Goal: Information Seeking & Learning: Understand process/instructions

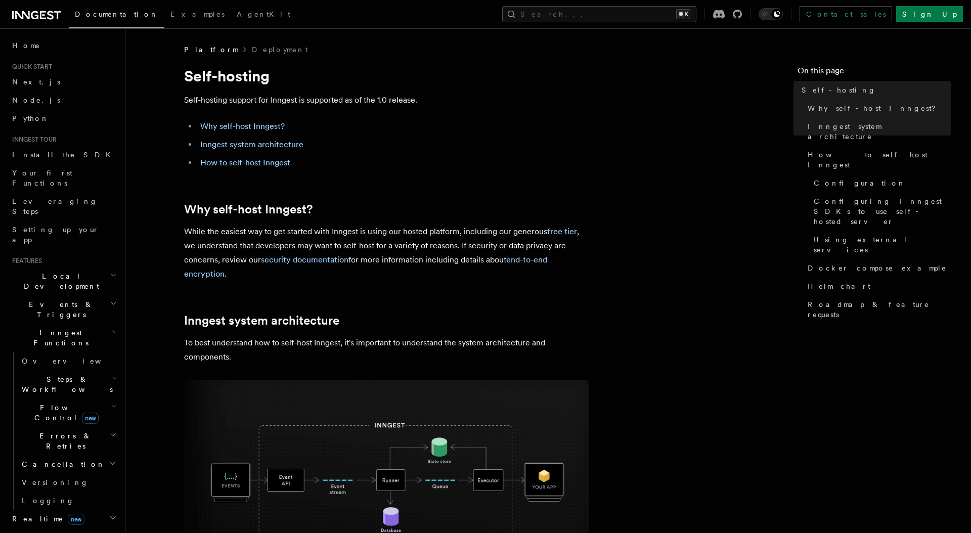
click at [445, 248] on p "While the easiest way to get started with Inngest is using our hosted platform,…" at bounding box center [386, 253] width 405 height 57
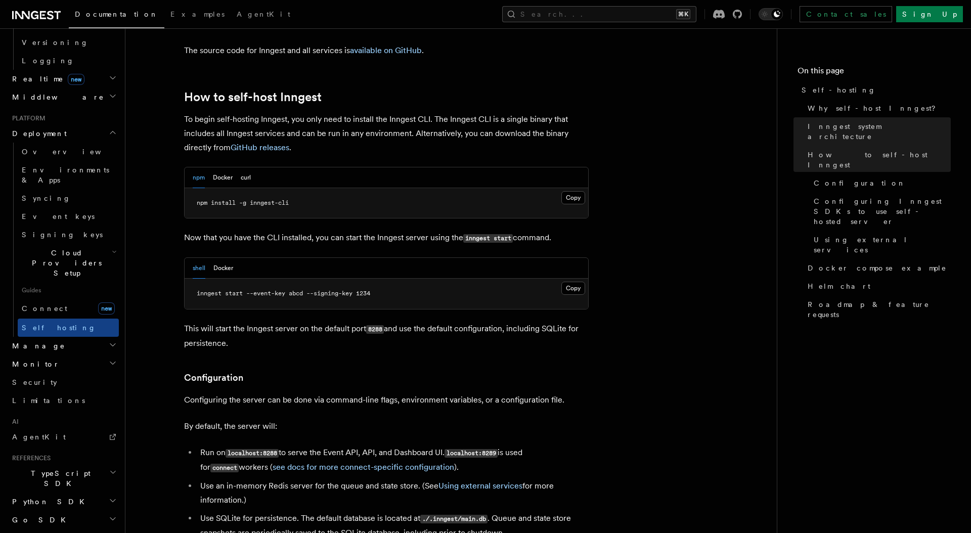
scroll to position [970, 0]
click at [214, 168] on button "Docker" at bounding box center [223, 178] width 20 height 21
click at [291, 322] on p "This will start the Inngest server on the default port 8288 and use the default…" at bounding box center [386, 336] width 405 height 29
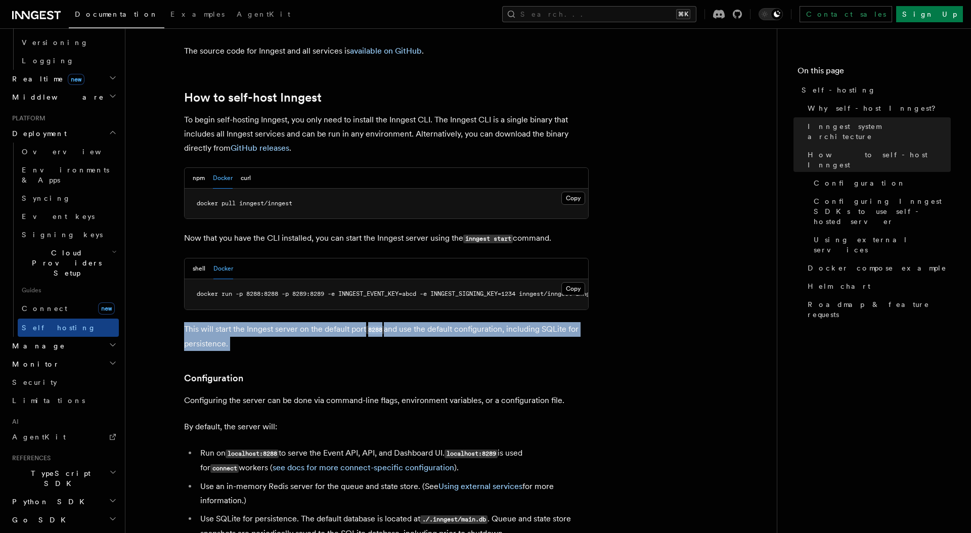
click at [291, 322] on p "This will start the Inngest server on the default port 8288 and use the default…" at bounding box center [386, 336] width 405 height 29
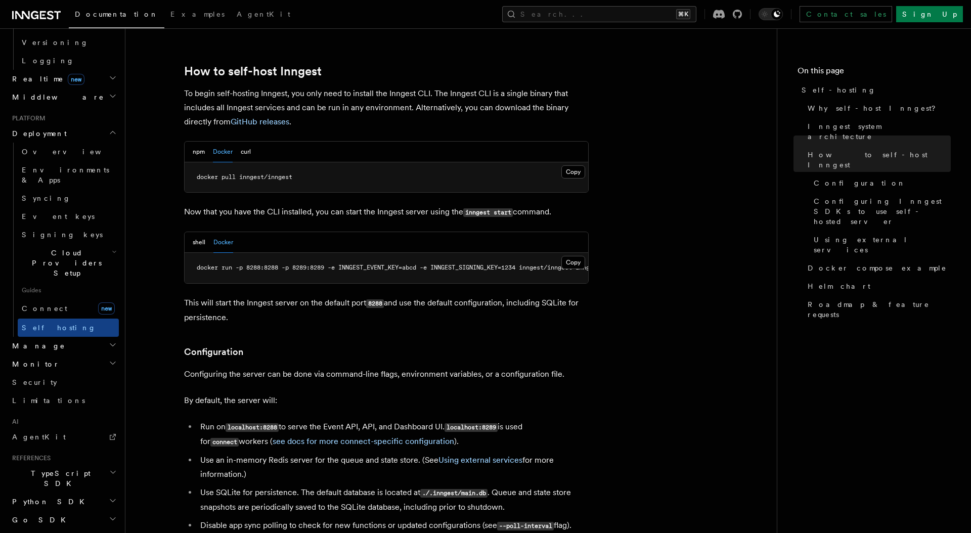
scroll to position [967, 0]
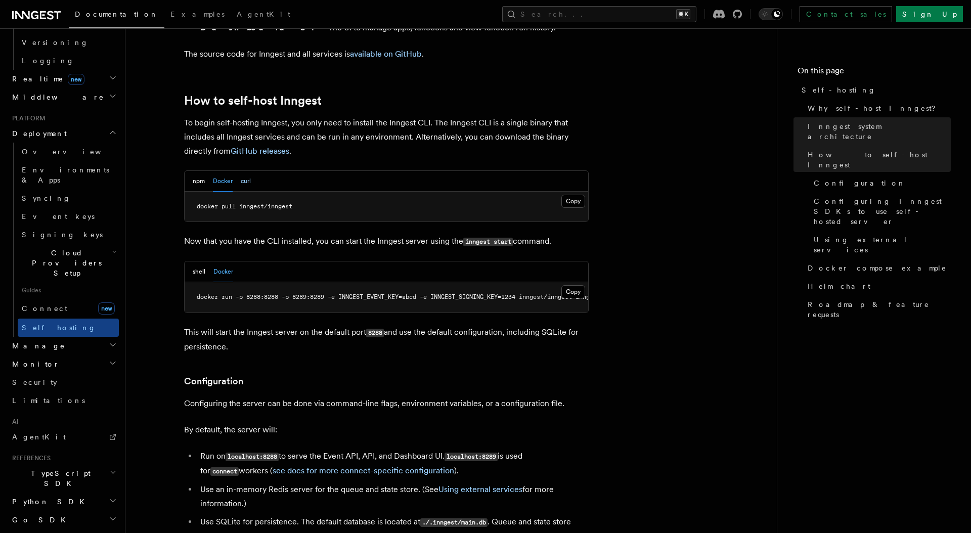
click at [245, 171] on button "curl" at bounding box center [246, 181] width 10 height 21
click at [219, 171] on button "Docker" at bounding box center [223, 181] width 20 height 21
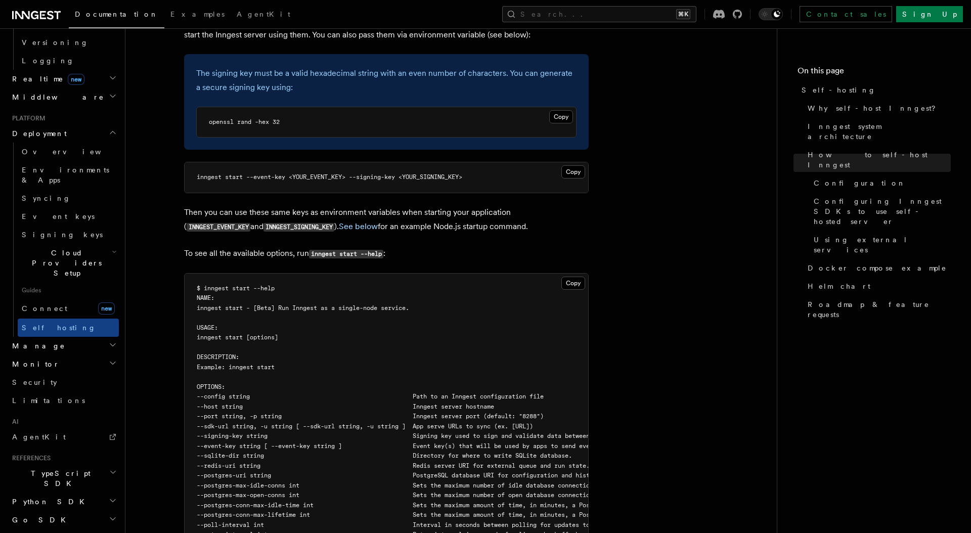
scroll to position [1821, 0]
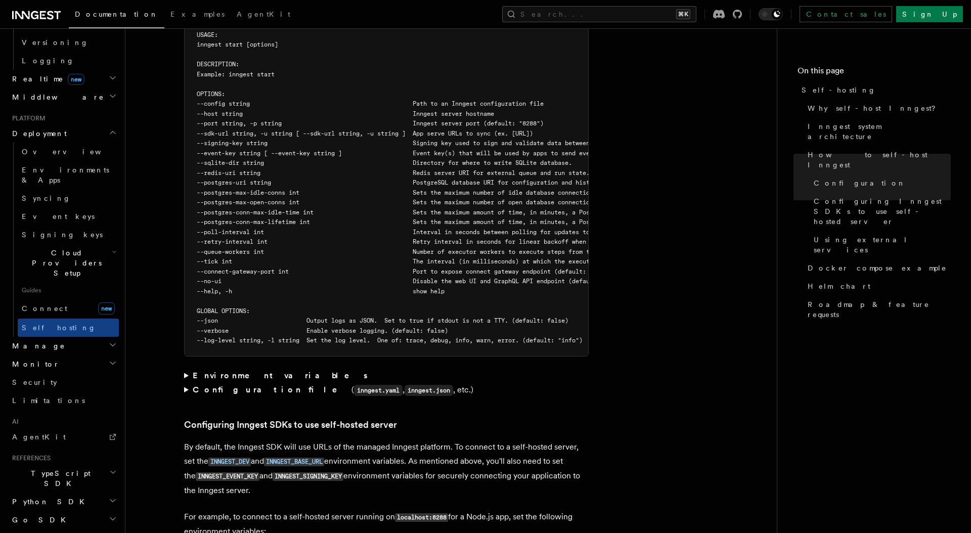
click at [242, 371] on strong "Environment variables" at bounding box center [281, 376] width 177 height 10
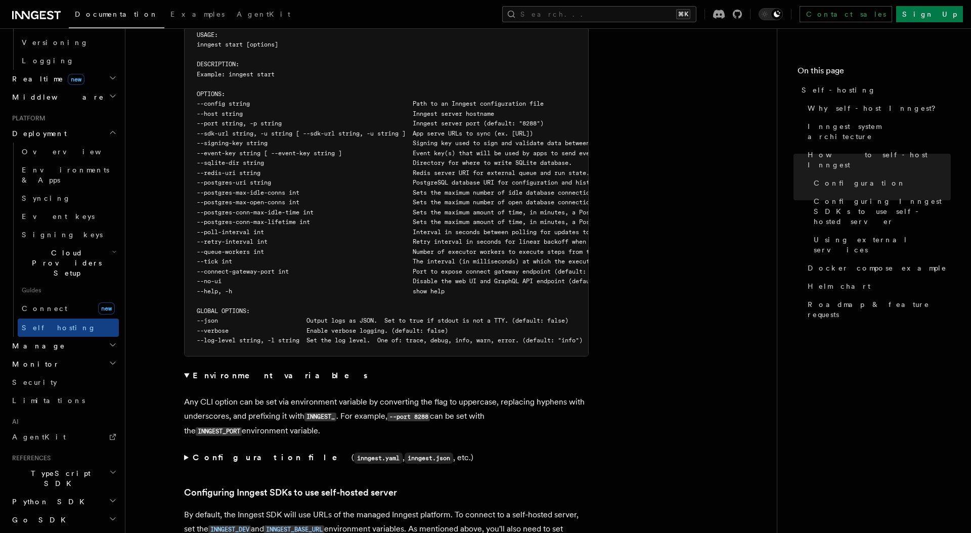
click at [241, 371] on strong "Environment variables" at bounding box center [281, 376] width 177 height 10
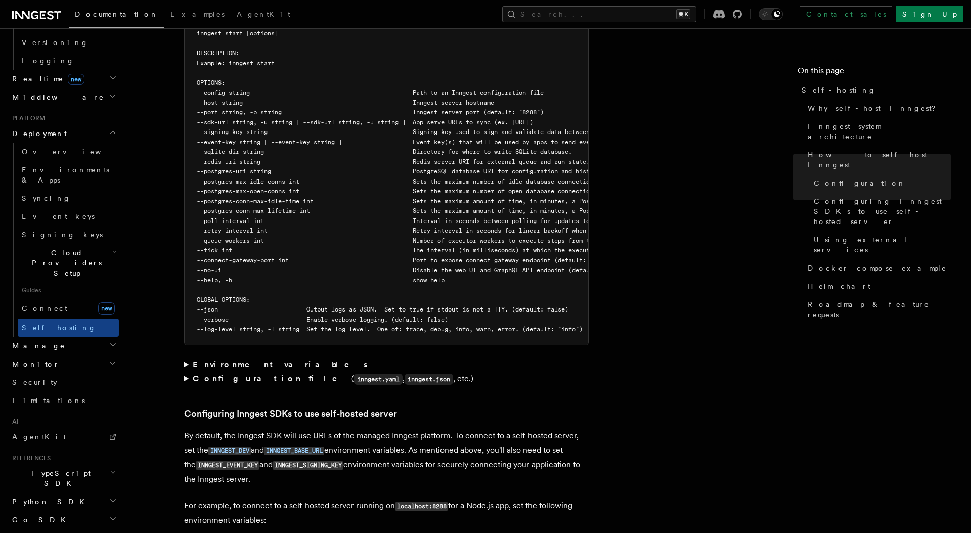
scroll to position [1834, 0]
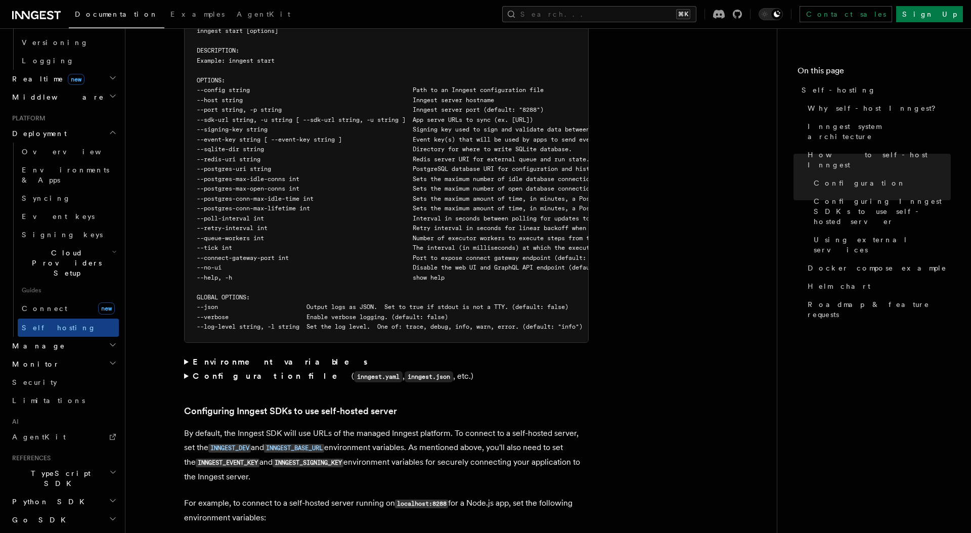
click at [234, 371] on strong "Configuration file" at bounding box center [272, 376] width 159 height 10
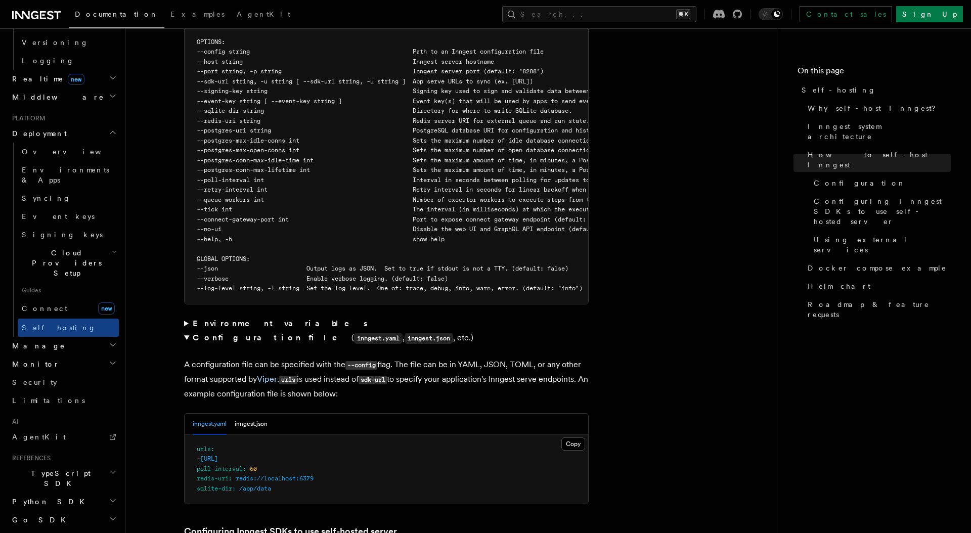
scroll to position [1890, 0]
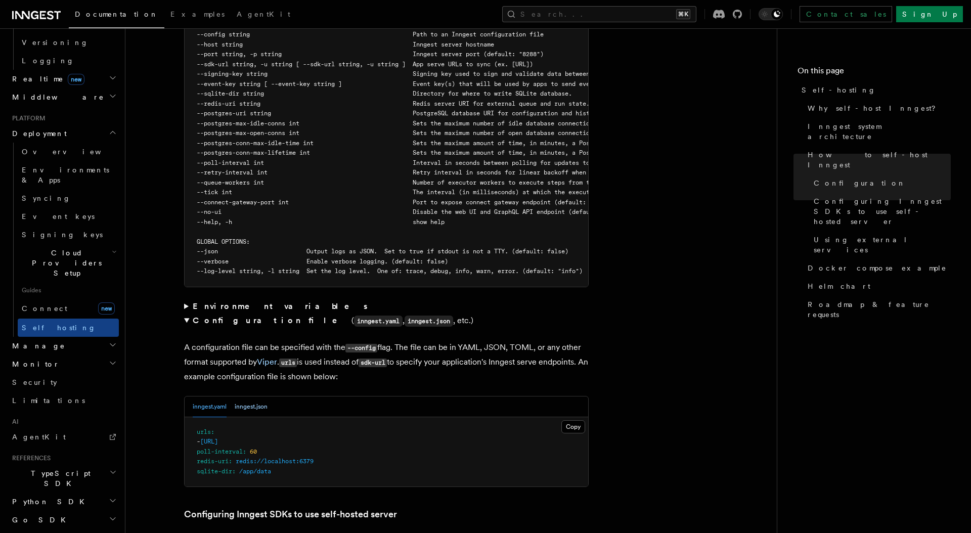
click at [256, 396] on button "inngest.json" at bounding box center [251, 406] width 33 height 21
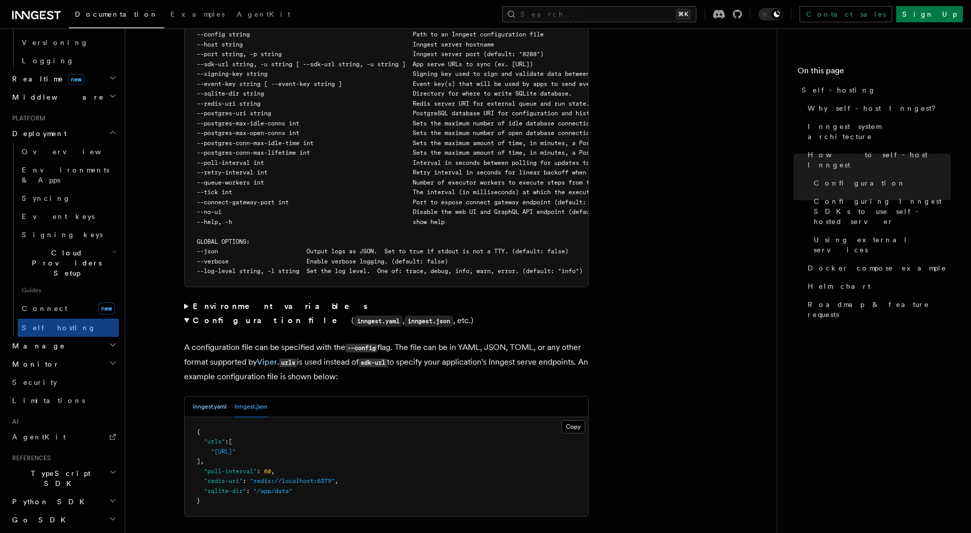
click at [211, 396] on button "inngest.yaml" at bounding box center [210, 406] width 34 height 21
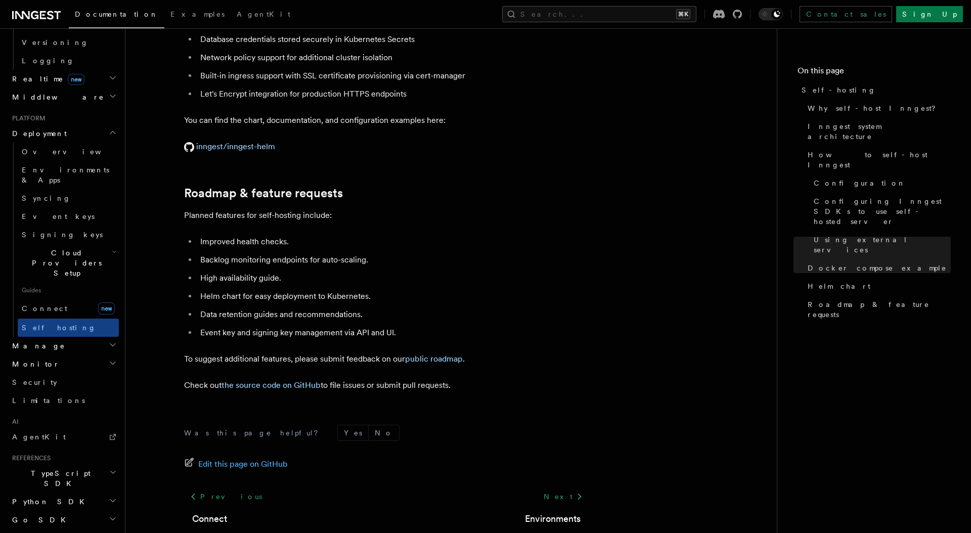
scroll to position [3965, 0]
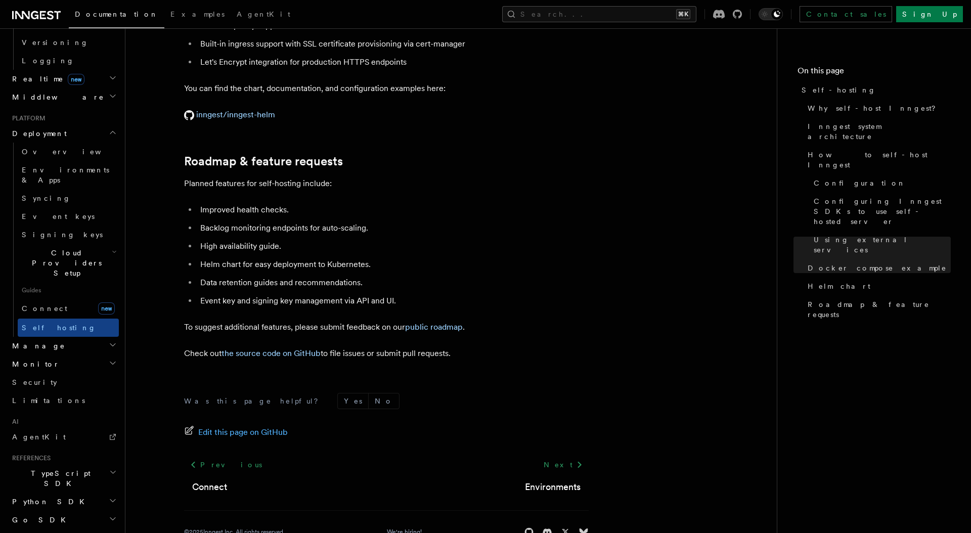
click at [100, 337] on h2 "Manage" at bounding box center [63, 346] width 111 height 18
click at [101, 476] on h2 "Monitor" at bounding box center [63, 485] width 111 height 18
